Goal: Transaction & Acquisition: Book appointment/travel/reservation

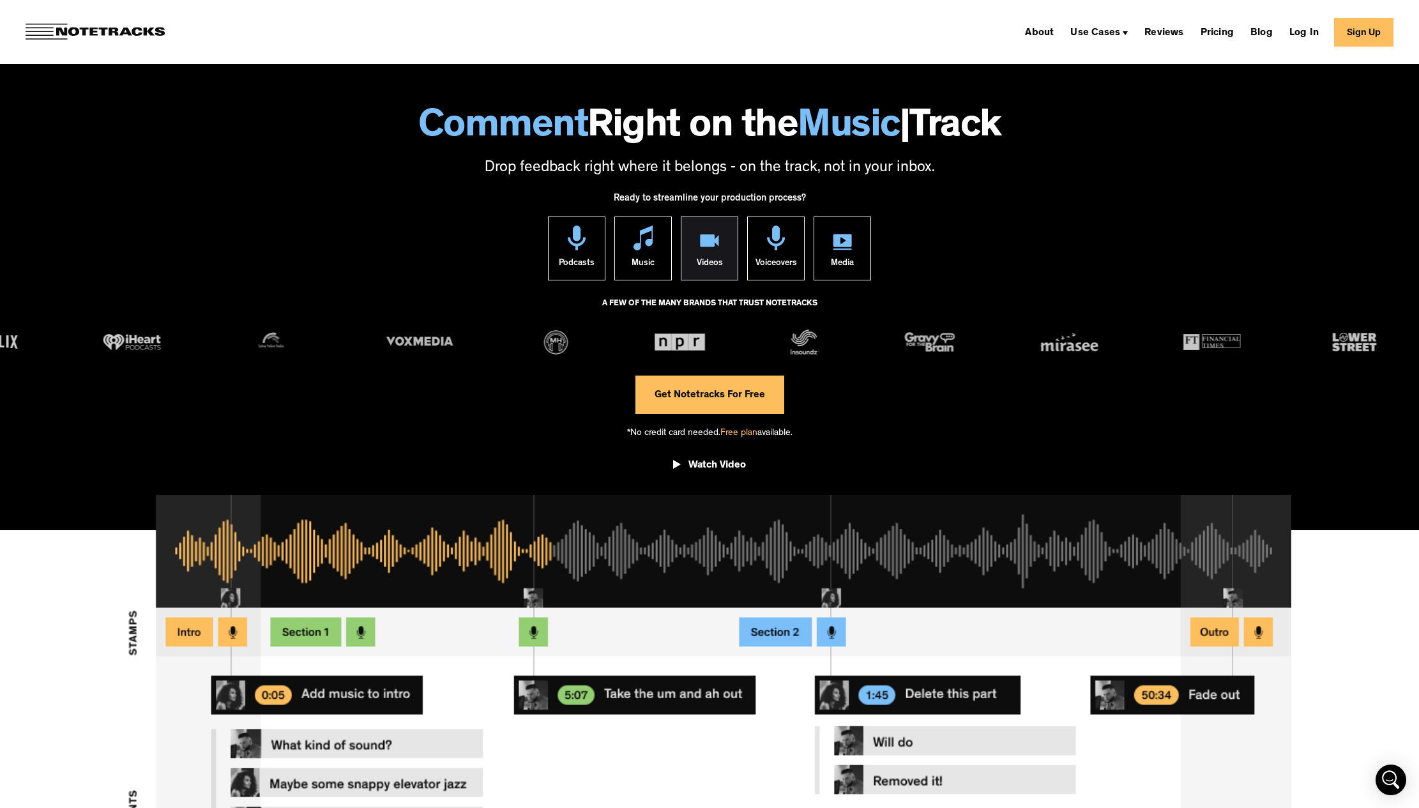
click at [715, 245] on img at bounding box center [709, 242] width 19 height 16
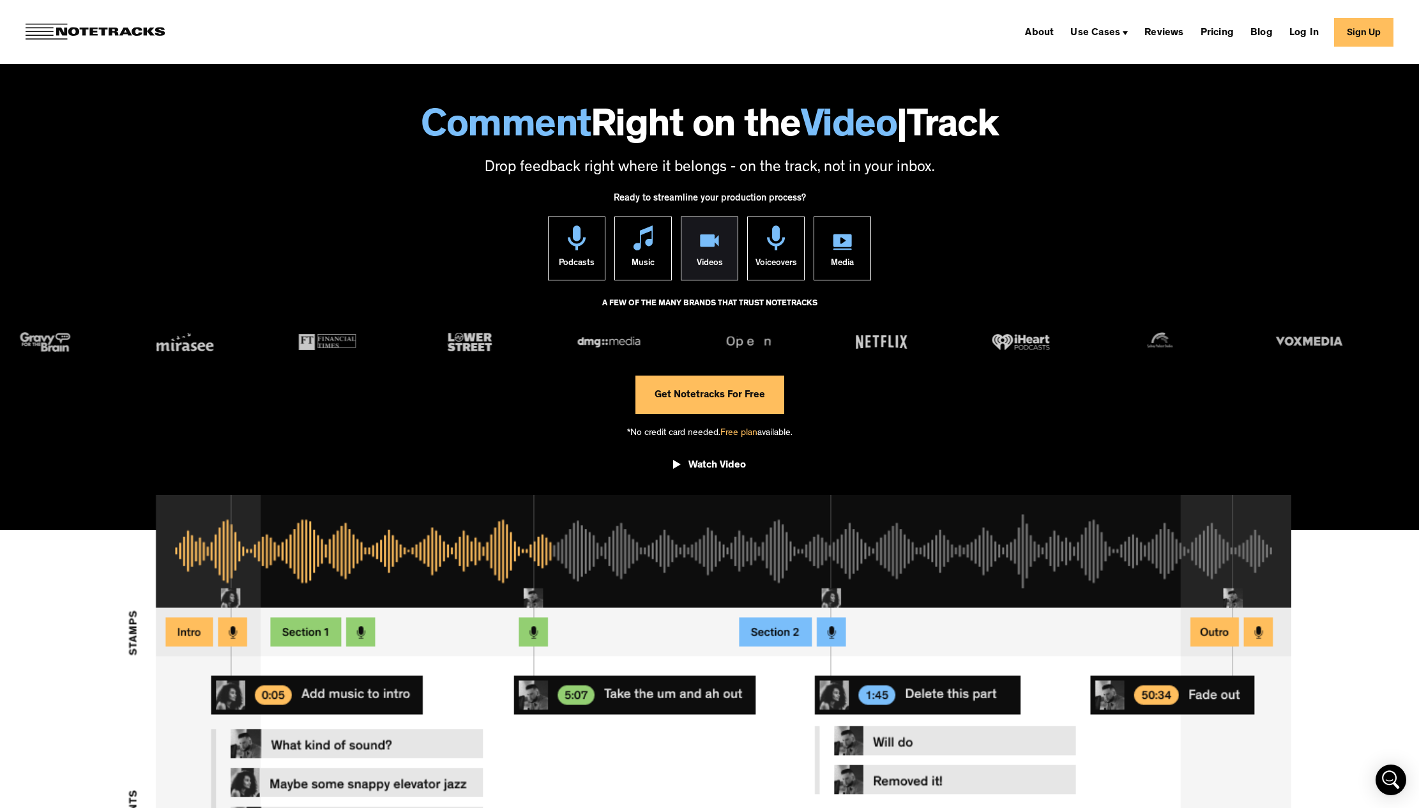
click at [711, 241] on img at bounding box center [709, 242] width 19 height 16
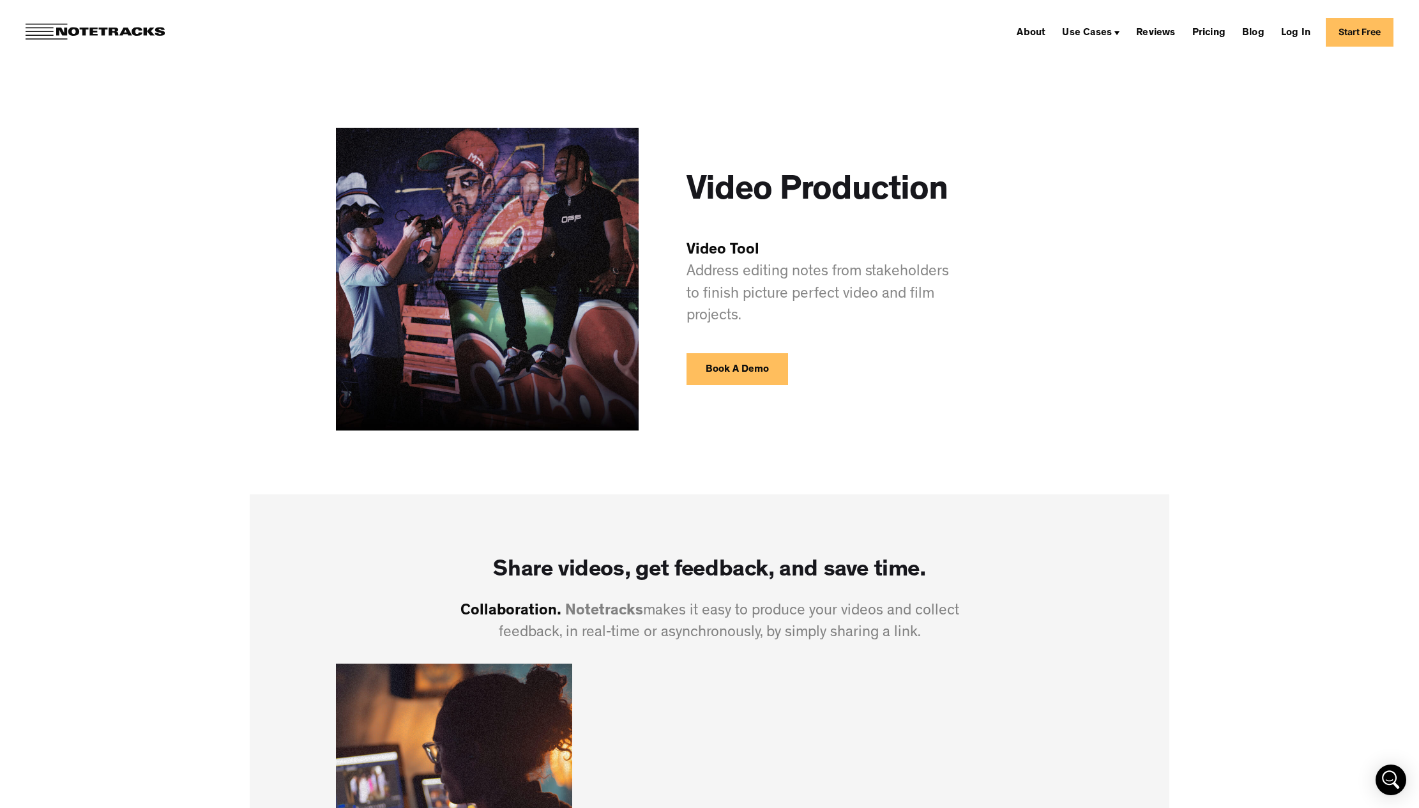
click at [766, 361] on link "Book A Demo" at bounding box center [738, 369] width 102 height 32
